Goal: Navigation & Orientation: Find specific page/section

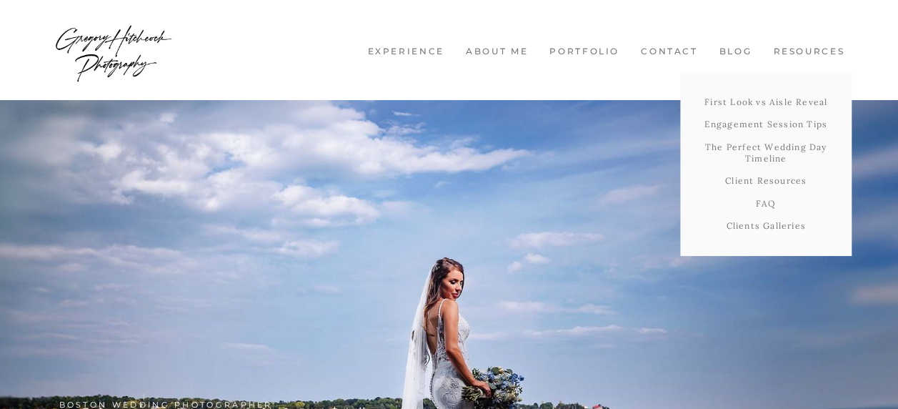
click at [812, 51] on link "Resources" at bounding box center [809, 52] width 86 height 12
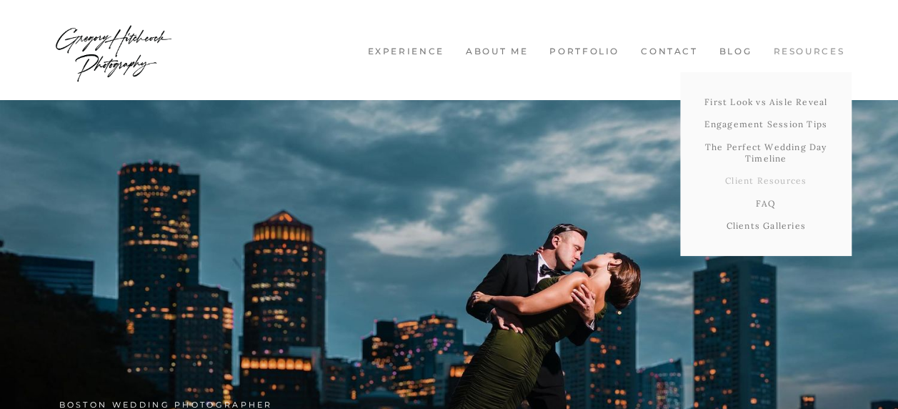
click at [794, 188] on link "Client Resources" at bounding box center [766, 180] width 172 height 23
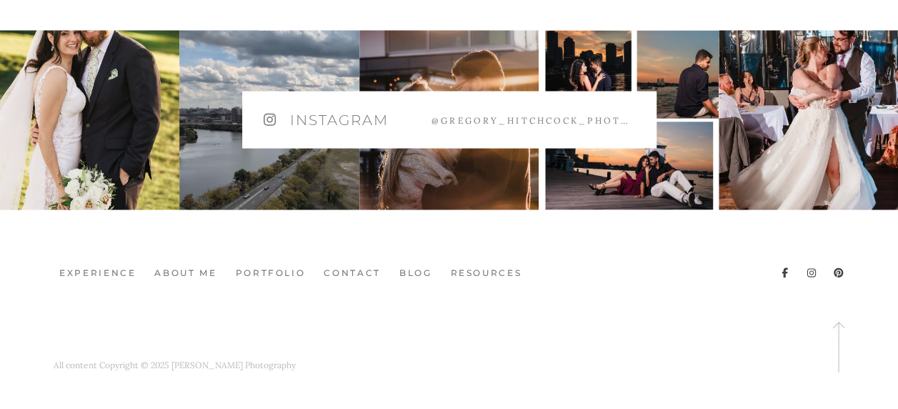
scroll to position [1342, 0]
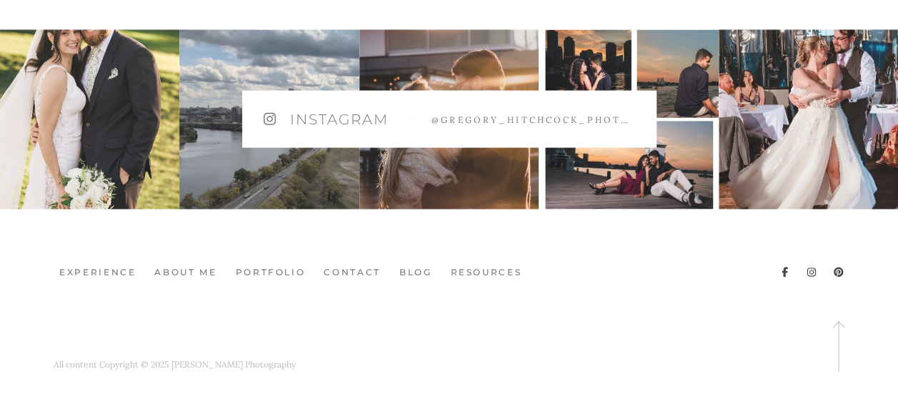
click at [558, 125] on span "@gregory_hitchcock_photography" at bounding box center [534, 119] width 204 height 12
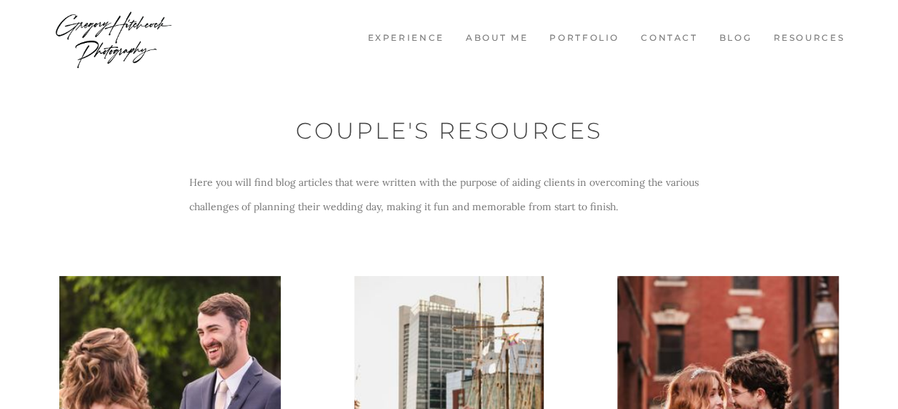
scroll to position [0, 0]
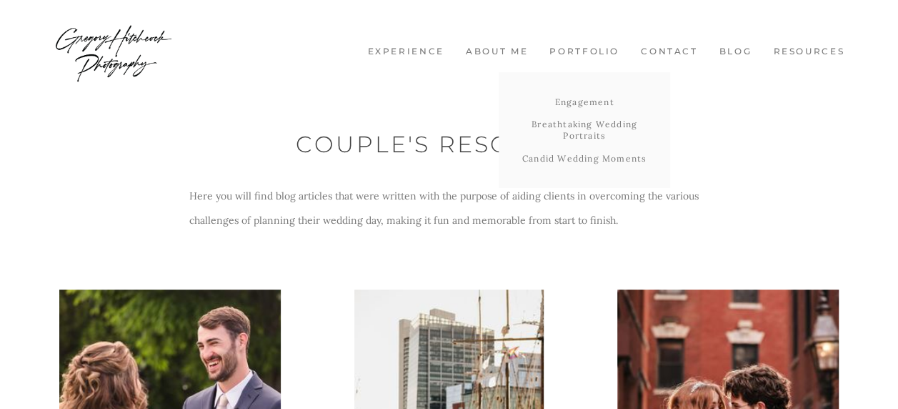
click at [578, 53] on link "Portfolio" at bounding box center [584, 52] width 84 height 12
click at [570, 129] on link "Breathtaking Wedding Portraits" at bounding box center [585, 130] width 172 height 34
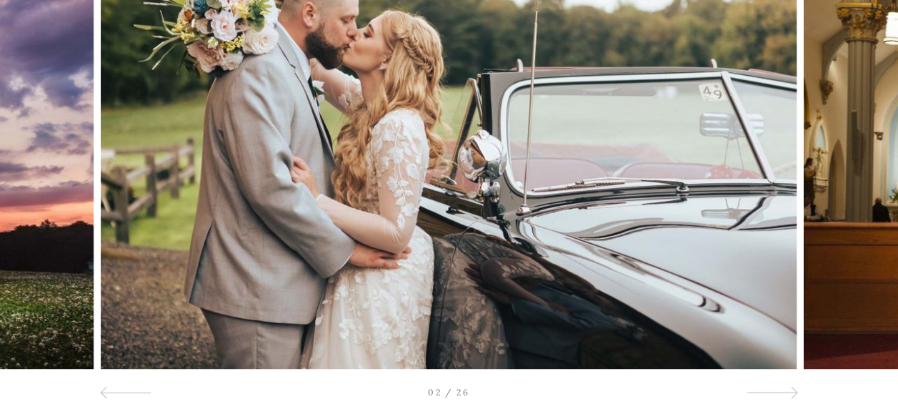
scroll to position [246, 0]
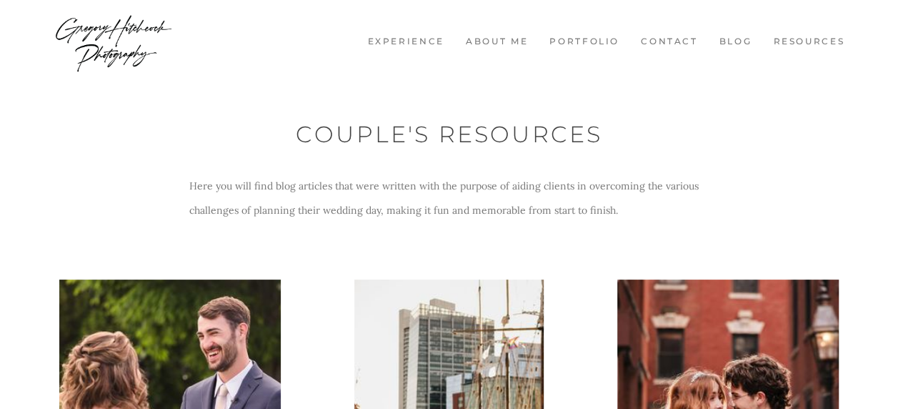
scroll to position [13, 0]
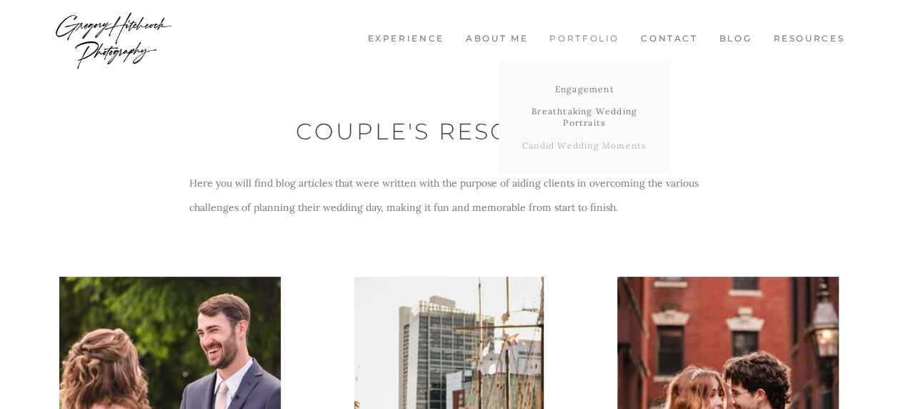
click at [578, 144] on link "Candid Wedding Moments" at bounding box center [585, 145] width 172 height 23
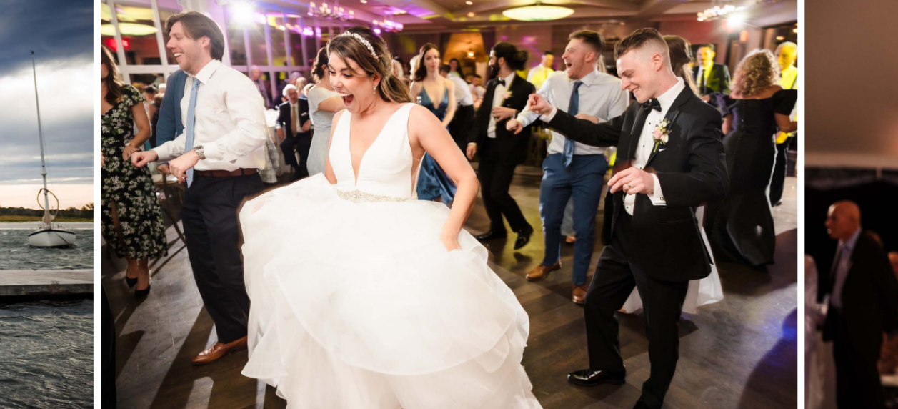
scroll to position [186, 0]
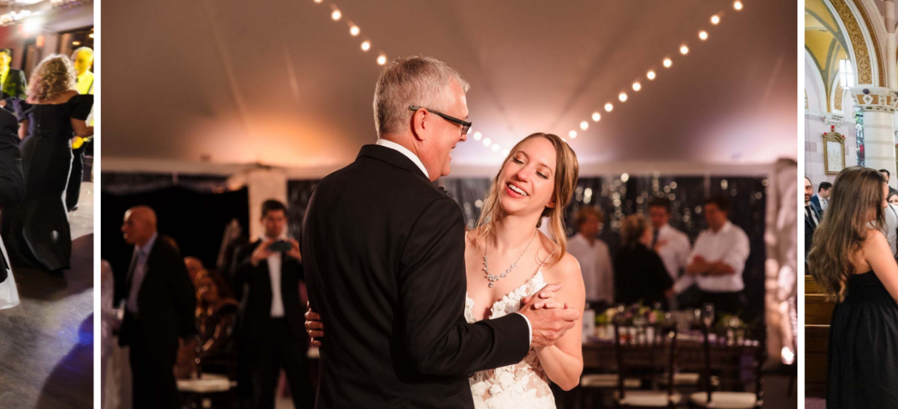
click at [868, 173] on div at bounding box center [808, 212] width 179 height 465
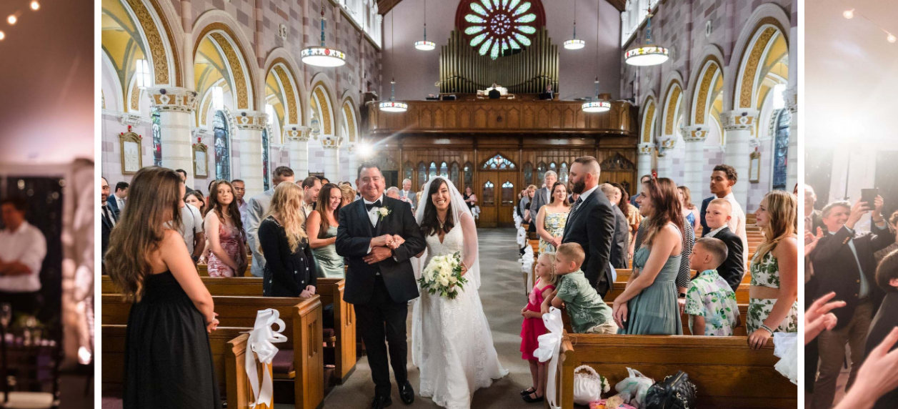
click at [873, 194] on div at bounding box center [808, 212] width 179 height 465
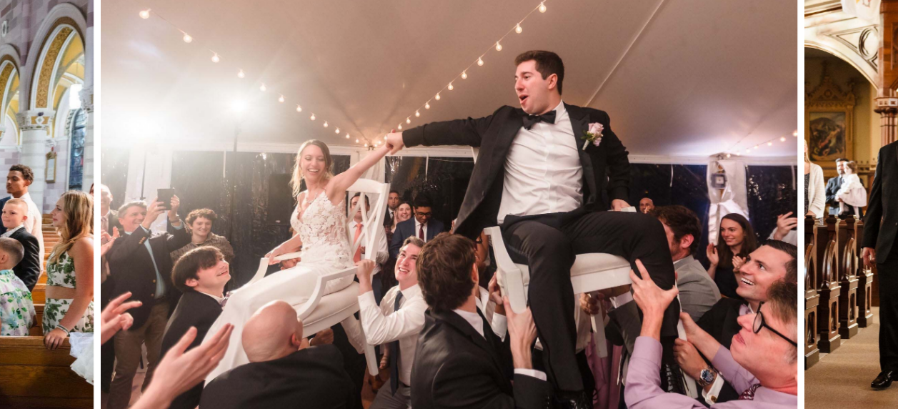
click at [870, 192] on div at bounding box center [808, 212] width 179 height 465
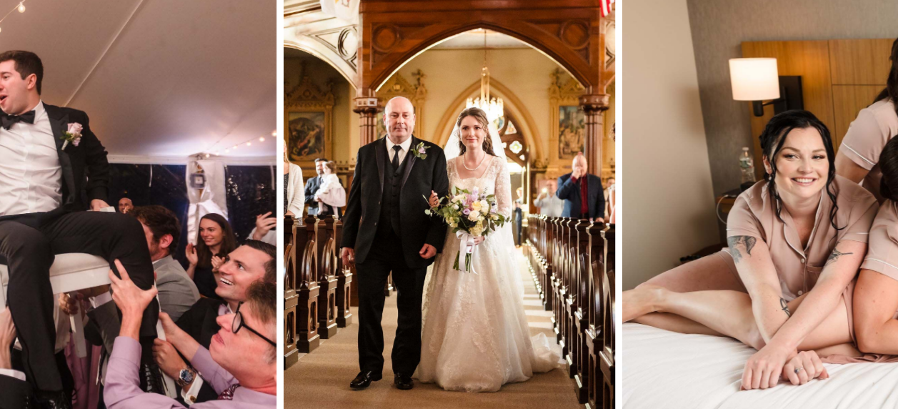
click at [838, 199] on div at bounding box center [808, 212] width 179 height 465
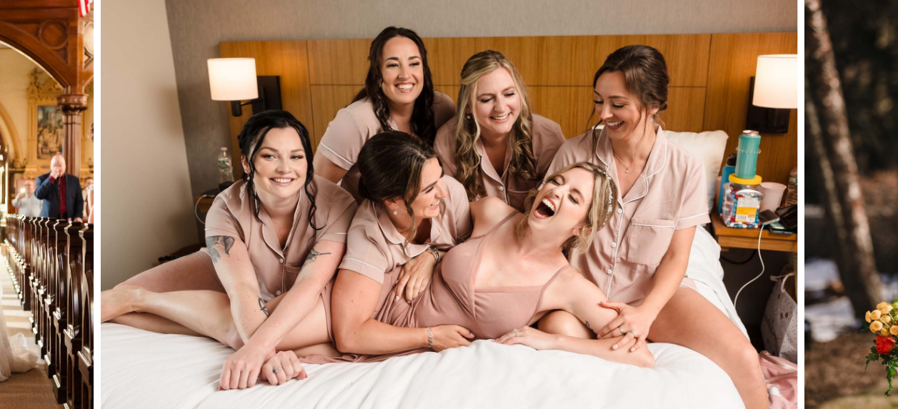
click at [838, 199] on div at bounding box center [808, 212] width 179 height 465
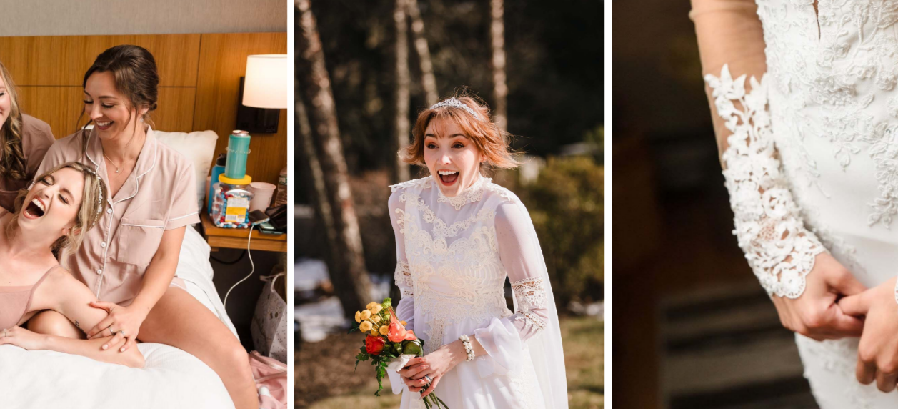
click at [838, 199] on div at bounding box center [808, 212] width 179 height 465
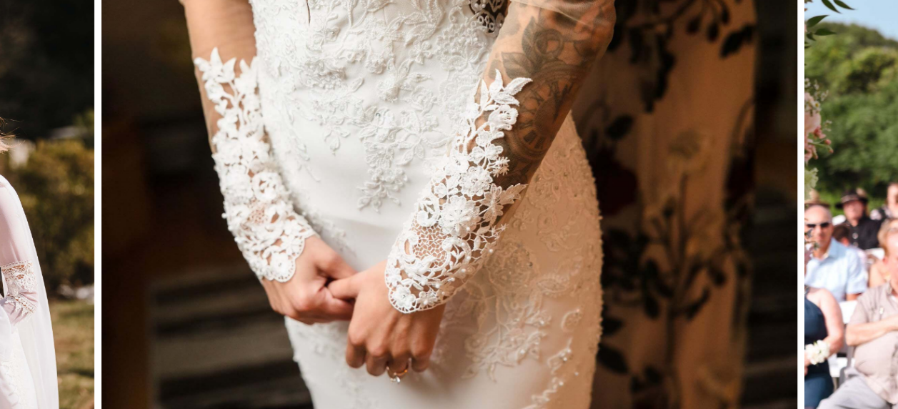
scroll to position [209, 0]
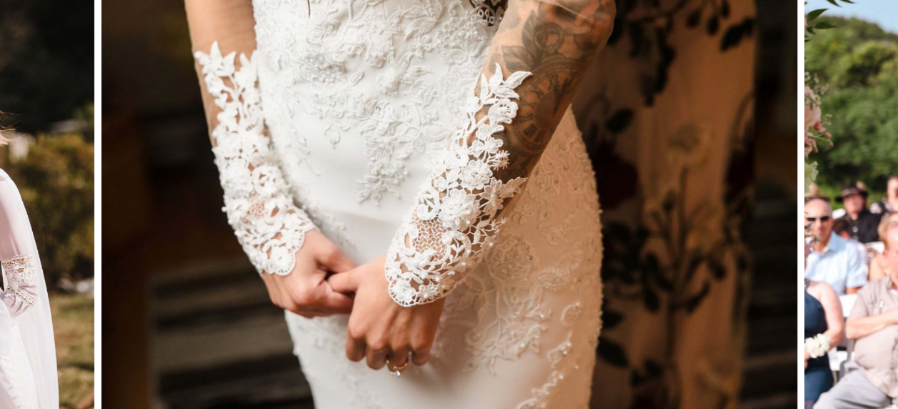
click at [843, 210] on div at bounding box center [808, 189] width 179 height 465
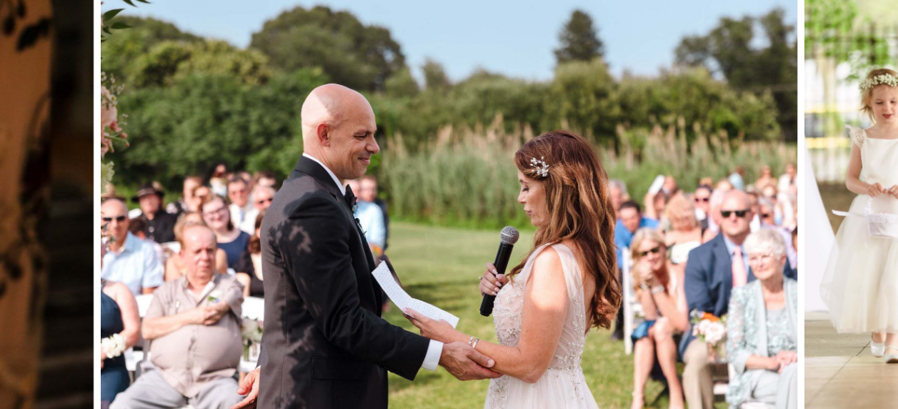
click at [823, 202] on div at bounding box center [808, 189] width 179 height 465
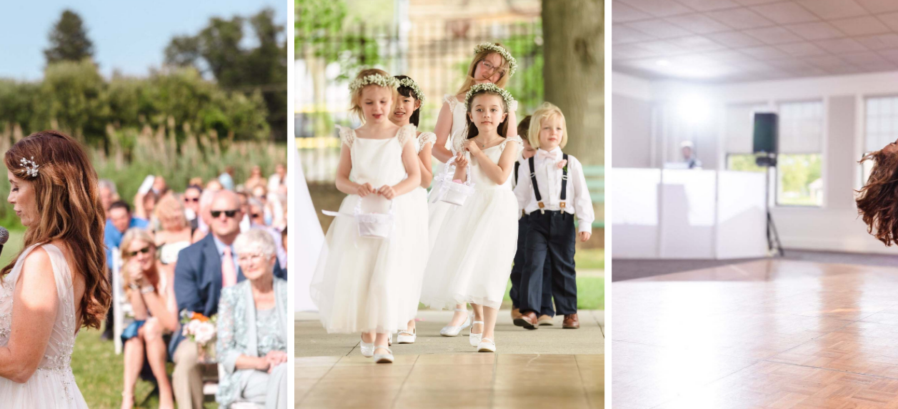
click at [786, 199] on div at bounding box center [808, 189] width 179 height 465
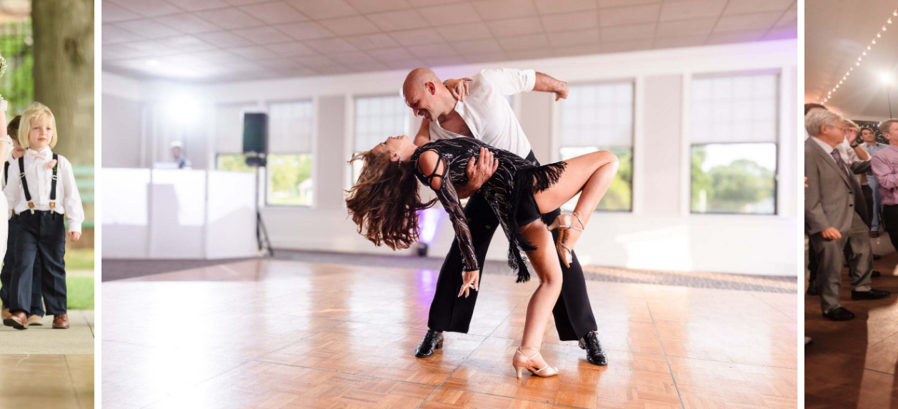
click at [866, 203] on div at bounding box center [808, 189] width 179 height 465
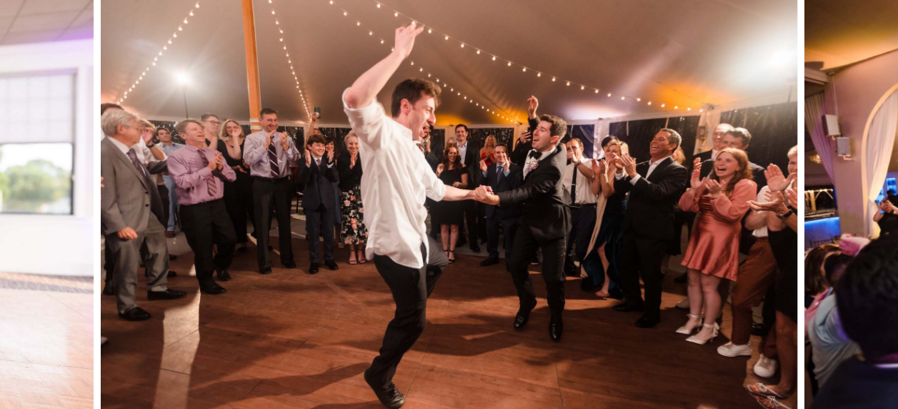
click at [849, 207] on div at bounding box center [808, 189] width 179 height 465
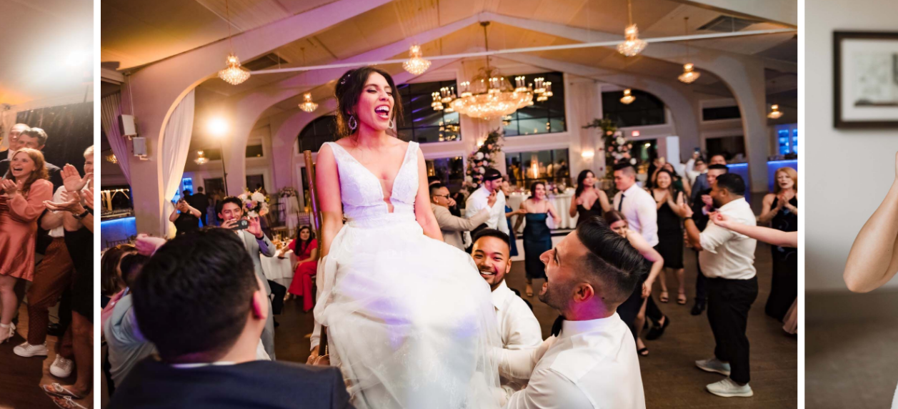
click at [849, 207] on div at bounding box center [808, 189] width 179 height 465
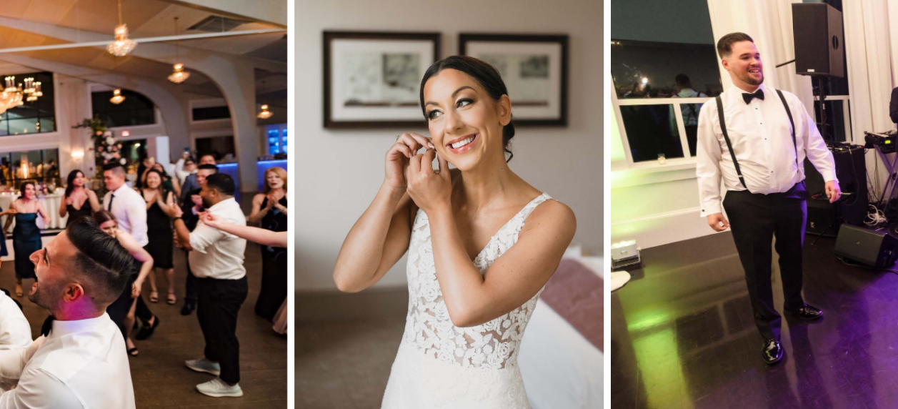
click at [849, 207] on div at bounding box center [808, 189] width 179 height 465
